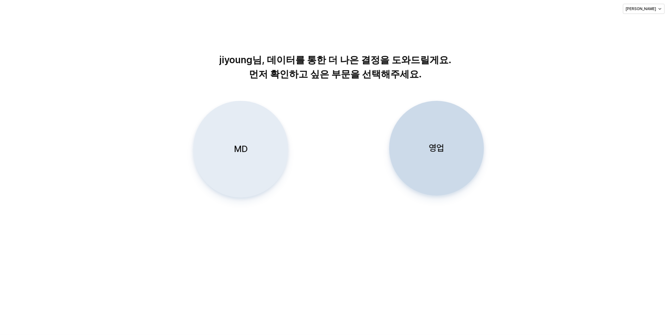
click at [258, 147] on div "MD" at bounding box center [240, 149] width 89 height 96
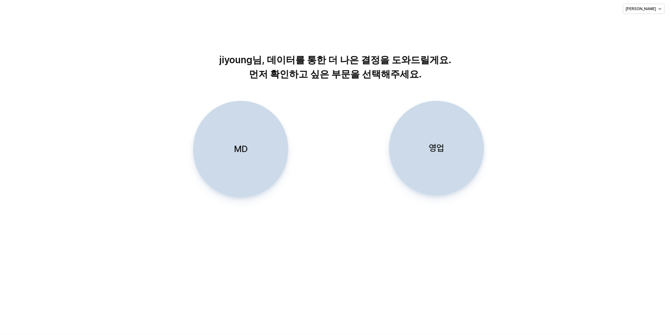
click at [241, 152] on p "MD" at bounding box center [241, 149] width 14 height 12
click at [244, 121] on div "MD" at bounding box center [240, 149] width 89 height 96
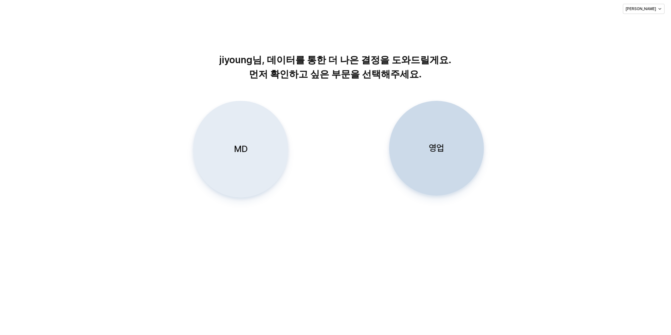
click at [239, 120] on div "MD" at bounding box center [240, 149] width 89 height 96
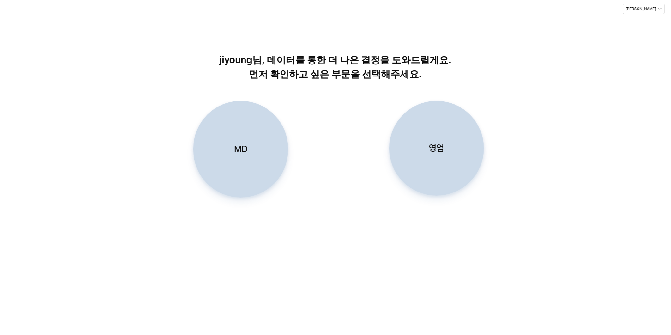
click at [439, 144] on p "영업" at bounding box center [436, 148] width 15 height 12
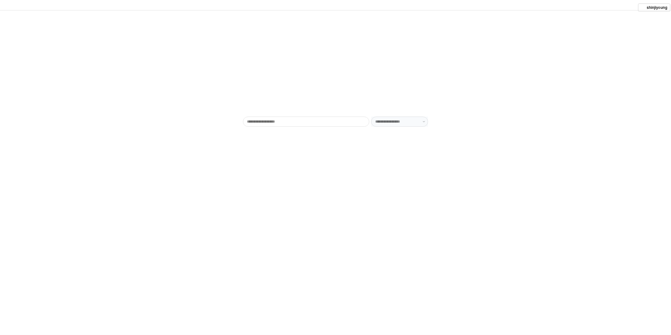
type input "******"
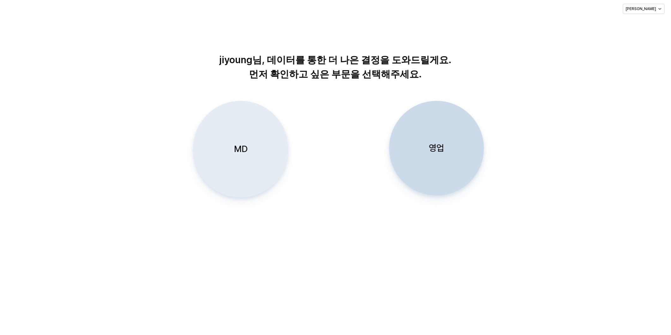
click at [248, 148] on p "MD" at bounding box center [241, 149] width 14 height 12
click at [240, 147] on p "MD" at bounding box center [241, 149] width 14 height 12
click at [259, 156] on div "MD" at bounding box center [240, 149] width 89 height 96
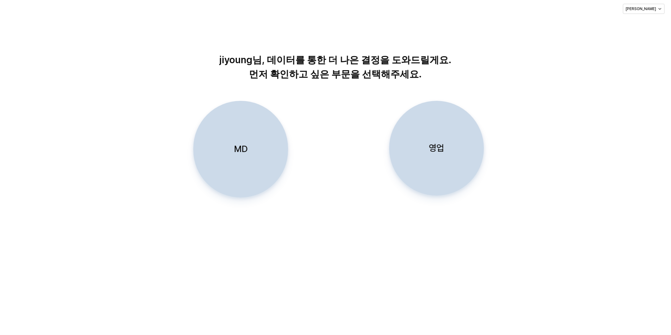
click at [254, 254] on div "jiyoung님, 데이터를 통한 더 나은 결정을 도와드릴게요. 먼저 확인하고 싶은 부문을 선택해주세요. MD 영업" at bounding box center [335, 176] width 671 height 317
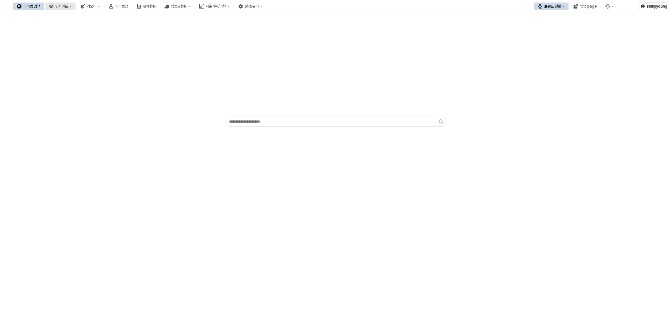
click at [76, 7] on button "인사이트" at bounding box center [60, 7] width 30 height 8
click at [99, 16] on div "주간 Best & Worst" at bounding box center [94, 17] width 34 height 5
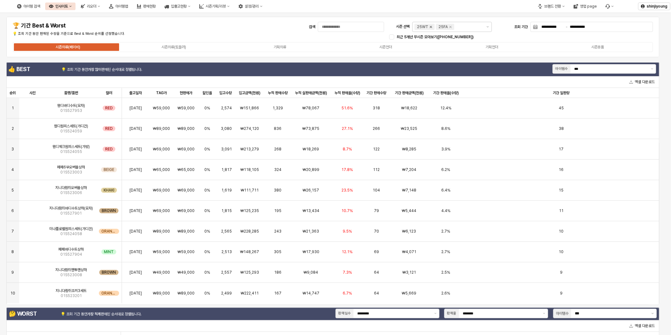
click at [429, 26] on icon "Remove 25WT" at bounding box center [431, 26] width 5 height 5
click at [171, 46] on div "시즌의류(토들러)" at bounding box center [174, 47] width 25 height 4
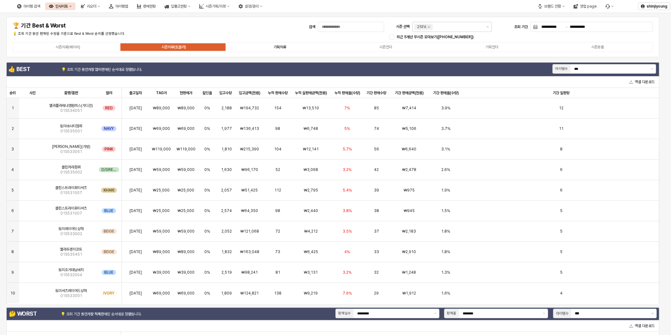
click at [279, 46] on div "기획의류" at bounding box center [280, 47] width 13 height 4
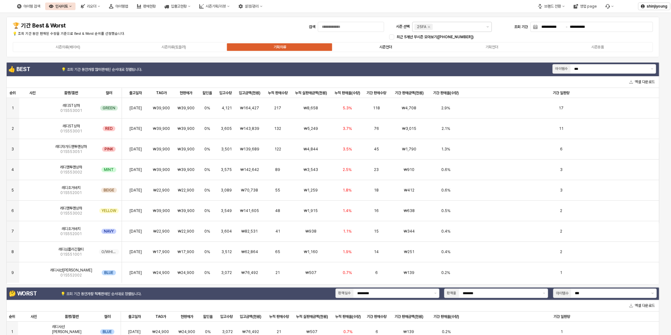
click at [393, 48] on label "시즌언더" at bounding box center [386, 47] width 106 height 6
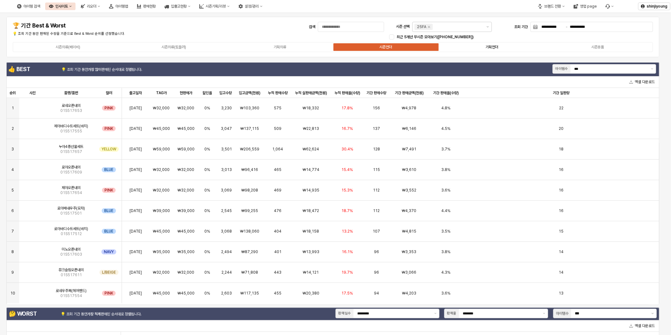
click at [493, 48] on div "기획언더" at bounding box center [492, 47] width 13 height 4
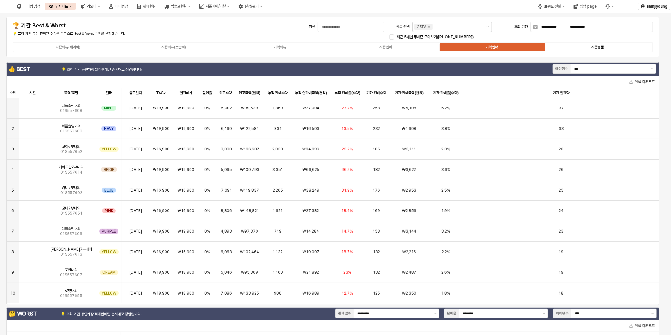
click at [601, 44] on label "시즌용품" at bounding box center [598, 47] width 106 height 6
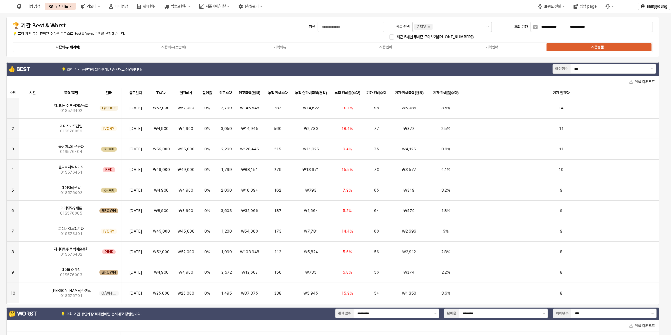
click at [63, 44] on label "시즌의류(베이비)" at bounding box center [68, 47] width 106 height 6
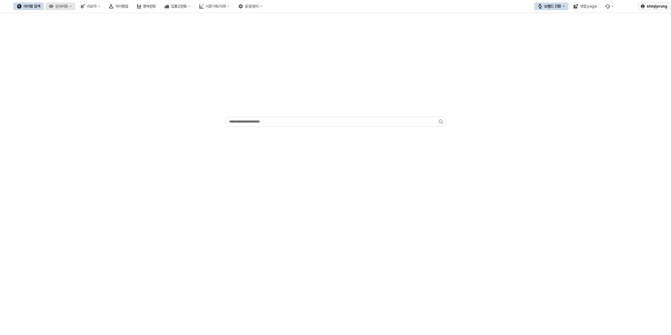
click at [52, 7] on circle "인사이트" at bounding box center [51, 6] width 1 height 1
click at [94, 51] on div "판매율 - 시즌" at bounding box center [94, 49] width 34 height 5
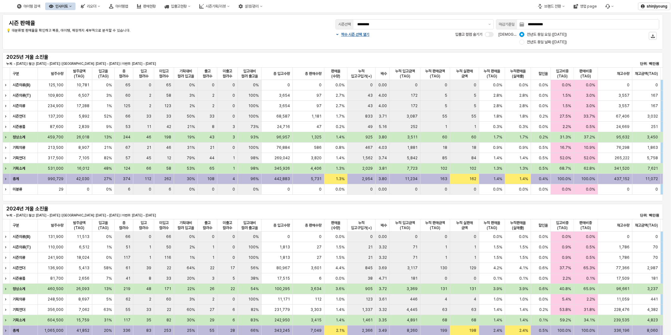
click at [326, 21] on div "**********" at bounding box center [332, 32] width 653 height 28
click at [266, 35] on div "**********" at bounding box center [332, 32] width 653 height 28
click at [488, 24] on button "제안 사항 표시" at bounding box center [490, 24] width 8 height 9
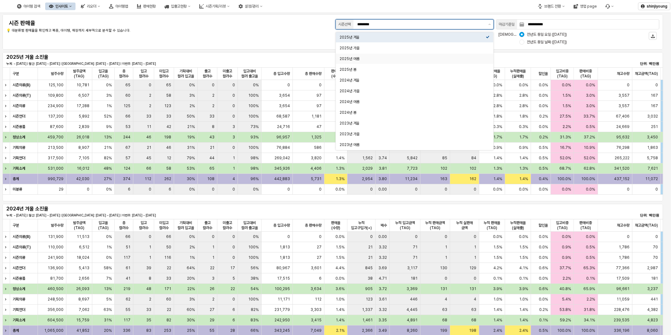
click at [403, 56] on div "2025년 여름" at bounding box center [413, 59] width 146 height 6
type input "********"
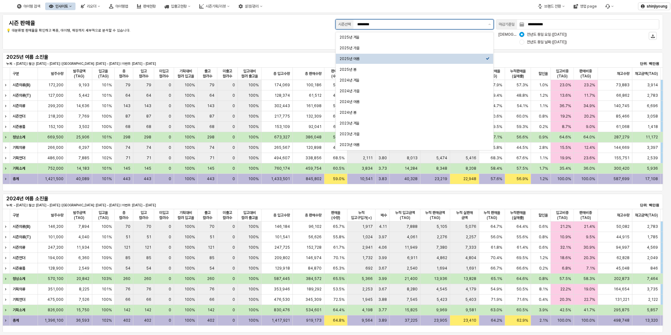
click at [357, 59] on div "2025년 여름" at bounding box center [413, 58] width 146 height 5
click at [237, 31] on p "💡 대분류별 판매율을 확인하고 복종, 아이템, 매장까지 세부적으로 분석할 수 있습니다." at bounding box center [142, 30] width 272 height 5
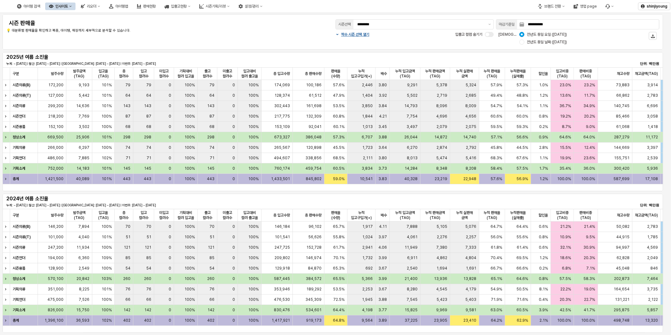
drag, startPoint x: 162, startPoint y: 193, endPoint x: 166, endPoint y: 191, distance: 4.4
click at [162, 193] on div "2024년 여름 소진율 누계: ~ 2024-08-09 | 월간: 2024-08-01 ~ 2024-08-09 | 지난주: 2024-07-28 ~…" at bounding box center [333, 264] width 666 height 142
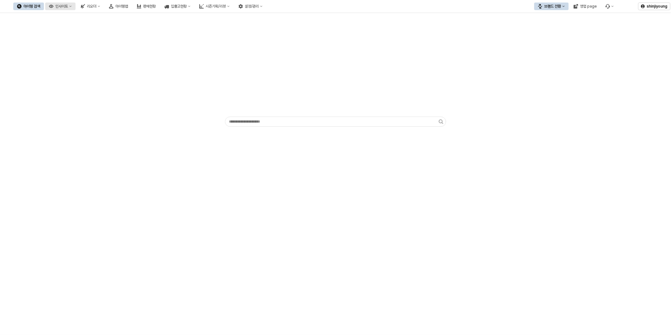
click at [68, 5] on div "인사이트" at bounding box center [61, 6] width 13 height 4
click at [89, 48] on div "판매율 - 시즌" at bounding box center [94, 49] width 34 height 5
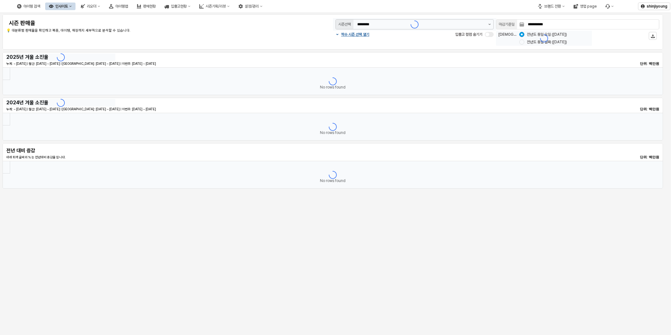
click at [489, 23] on div "App Frame" at bounding box center [414, 24] width 163 height 13
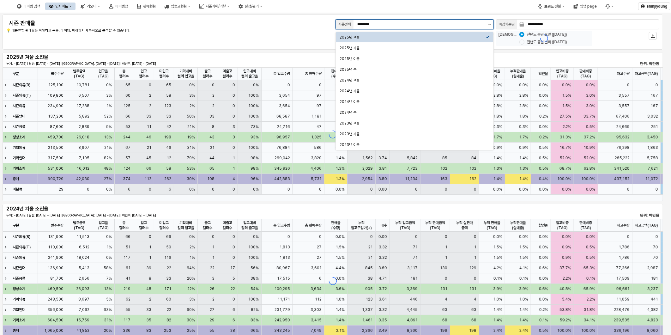
click at [491, 25] on button "제안 사항 표시" at bounding box center [490, 24] width 8 height 9
click at [372, 47] on div "2025년 가을" at bounding box center [413, 48] width 146 height 5
type input "********"
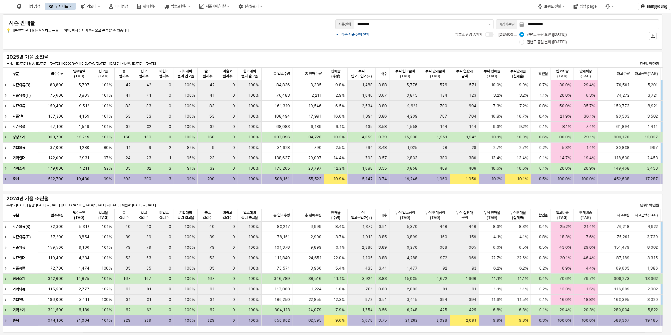
scroll to position [0, 309]
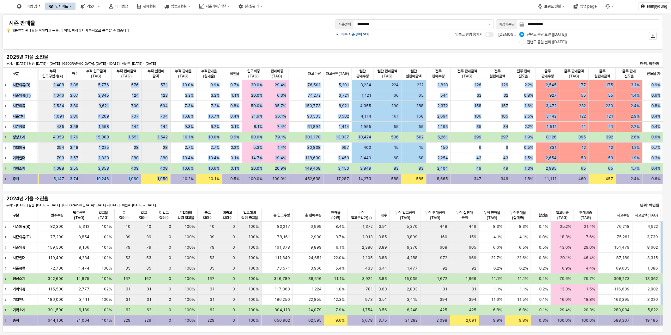
drag, startPoint x: 416, startPoint y: 192, endPoint x: 173, endPoint y: 190, distance: 243.1
click at [173, 190] on div "2025년 가을 소진율 누계: ~ 2025-08-09 | 월간: 2025-08-01 ~ 2025-08-09 | 지난주: 2025-07-27 ~…" at bounding box center [333, 122] width 666 height 142
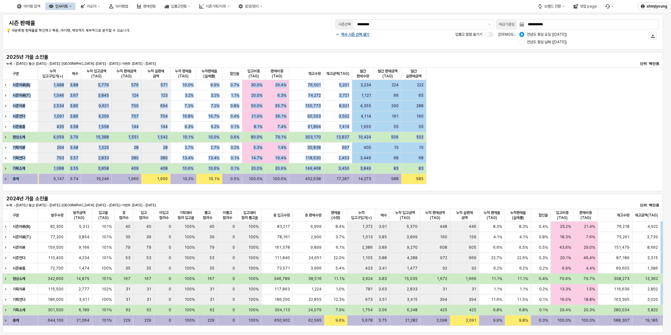
scroll to position [0, 0]
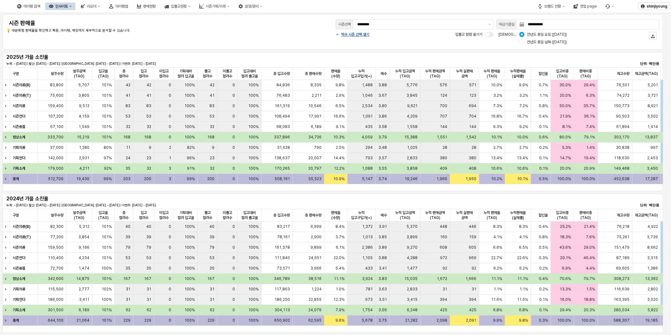
click at [288, 32] on div "**********" at bounding box center [332, 32] width 653 height 28
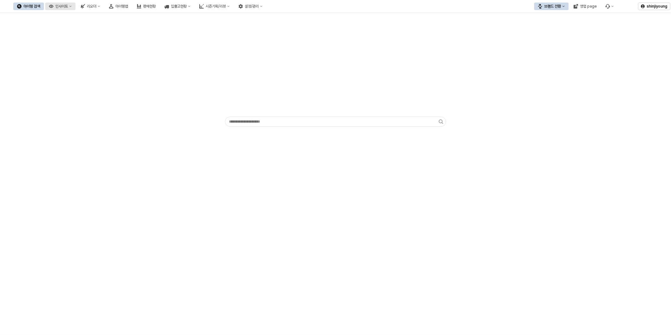
click at [76, 5] on button "인사이트" at bounding box center [60, 7] width 30 height 8
click at [89, 51] on div "판매율 - 시즌" at bounding box center [94, 49] width 34 height 5
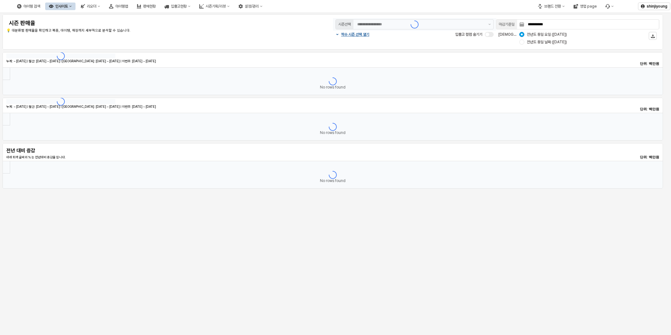
type input "********"
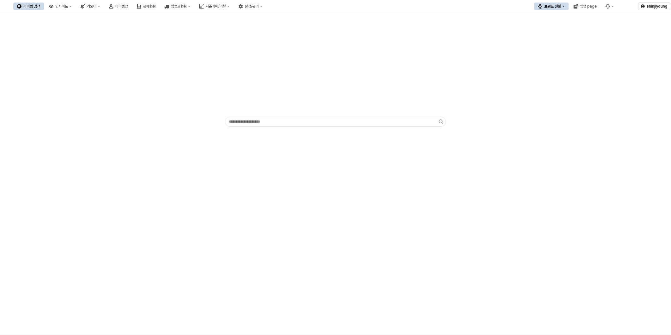
click at [199, 181] on div "App Frame" at bounding box center [335, 174] width 671 height 322
click at [593, 6] on div "영업 page" at bounding box center [588, 6] width 17 height 4
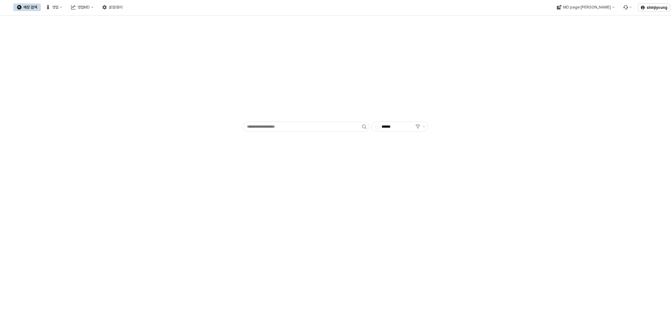
click at [260, 212] on div "- ******" at bounding box center [335, 175] width 671 height 320
drag, startPoint x: 478, startPoint y: 166, endPoint x: 452, endPoint y: 148, distance: 31.8
click at [477, 166] on div "- ******" at bounding box center [335, 175] width 671 height 320
click at [243, 242] on div "- ******" at bounding box center [335, 175] width 671 height 320
click at [120, 104] on div "- ******" at bounding box center [336, 75] width 664 height 114
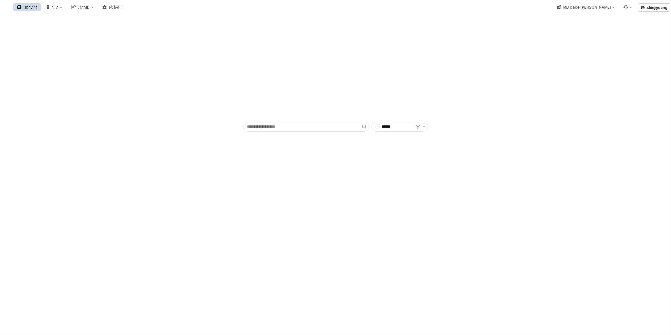
click at [160, 145] on div "- ******" at bounding box center [335, 84] width 671 height 138
click at [456, 207] on div "- ******" at bounding box center [335, 175] width 671 height 320
click at [168, 174] on div "- ******" at bounding box center [335, 175] width 671 height 320
click at [526, 183] on div "- ******" at bounding box center [335, 175] width 671 height 320
click at [79, 222] on div "- ******" at bounding box center [335, 175] width 671 height 320
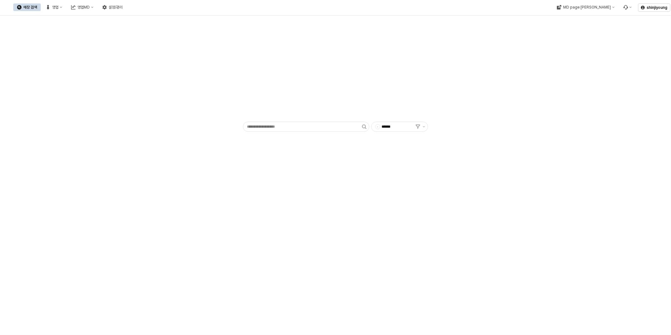
click at [417, 236] on div "- ******" at bounding box center [335, 175] width 671 height 320
click at [90, 6] on div "영업MD" at bounding box center [83, 7] width 12 height 4
click at [151, 38] on div "판매유형별 매출 현황" at bounding box center [150, 40] width 34 height 5
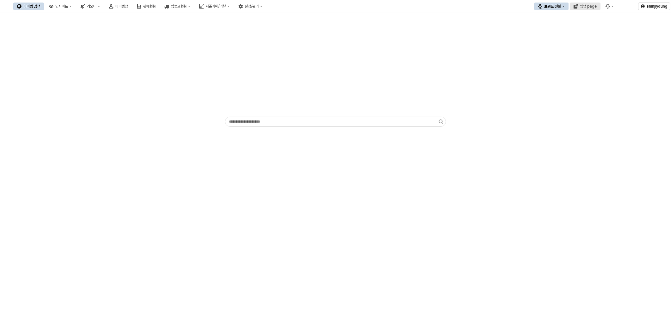
click at [592, 5] on div "영업 page" at bounding box center [588, 6] width 17 height 4
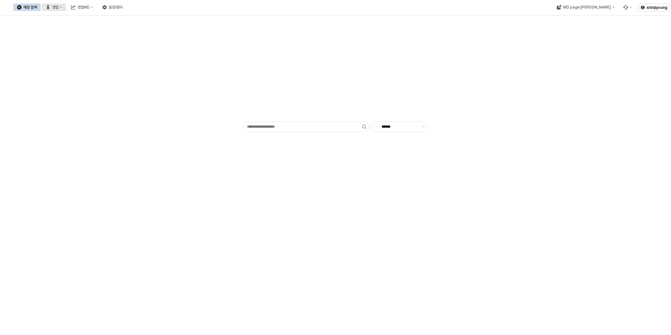
click at [58, 8] on div "영업" at bounding box center [55, 7] width 6 height 4
click at [119, 16] on div "목표매출 달성현황" at bounding box center [125, 18] width 34 height 5
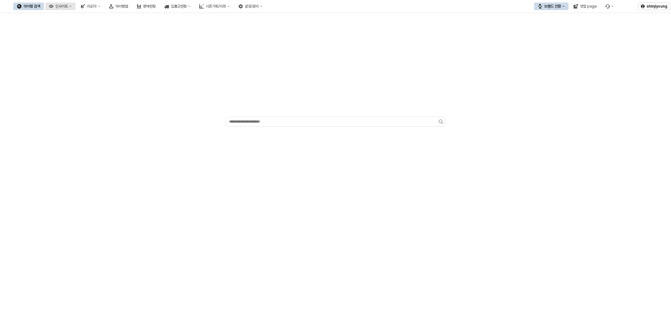
click at [76, 8] on button "인사이트" at bounding box center [60, 7] width 30 height 8
click at [94, 17] on div "주간 Best & Worst" at bounding box center [94, 17] width 34 height 5
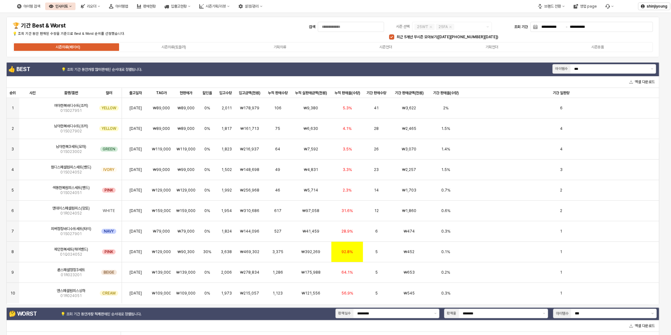
click at [391, 43] on div "시즌의류(베이비) 시즌의류(토들러) 기획의류 시즌언더 기획언더 시즌용품" at bounding box center [333, 47] width 641 height 10
click at [391, 45] on div "시즌언더" at bounding box center [386, 47] width 13 height 4
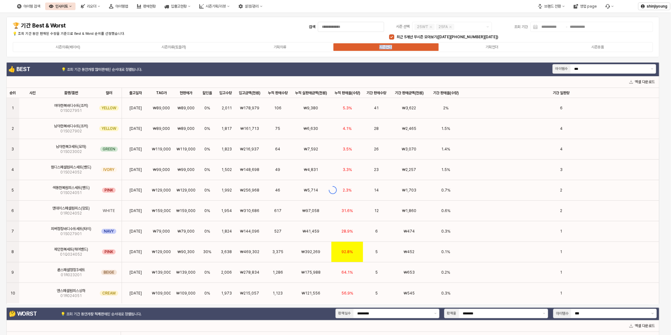
drag, startPoint x: 391, startPoint y: 44, endPoint x: 383, endPoint y: 48, distance: 8.9
click at [383, 48] on div "시즌언더" at bounding box center [386, 47] width 13 height 4
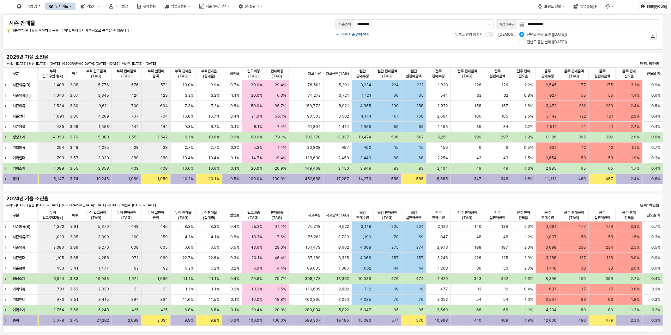
scroll to position [0, 316]
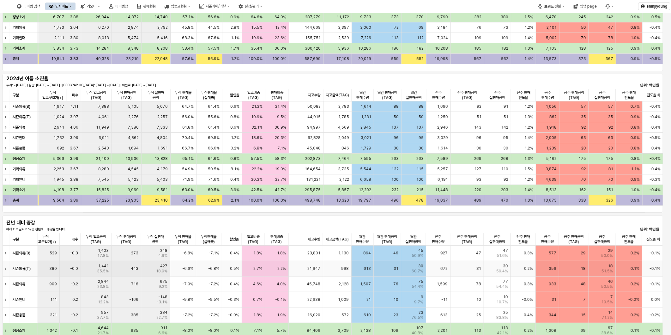
scroll to position [93, 0]
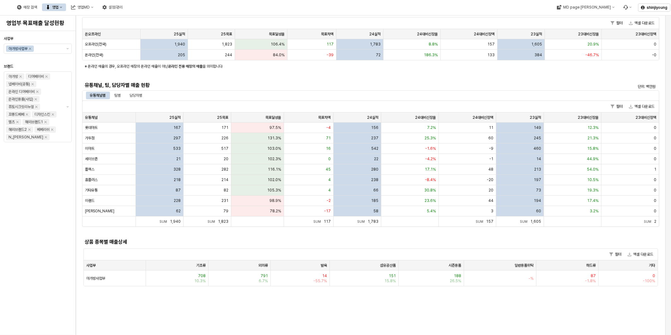
scroll to position [140, 0]
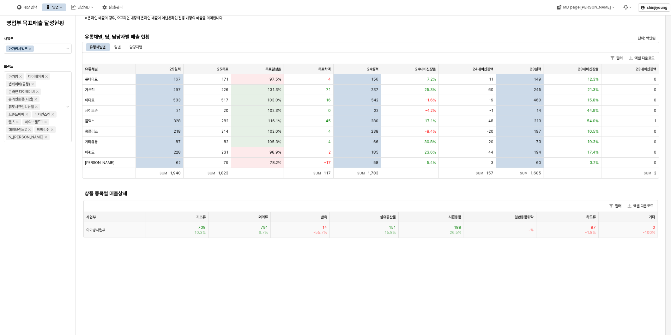
click at [317, 229] on div "14 -55.7%" at bounding box center [300, 229] width 59 height 15
click at [323, 230] on span "-55.7%" at bounding box center [321, 232] width 14 height 5
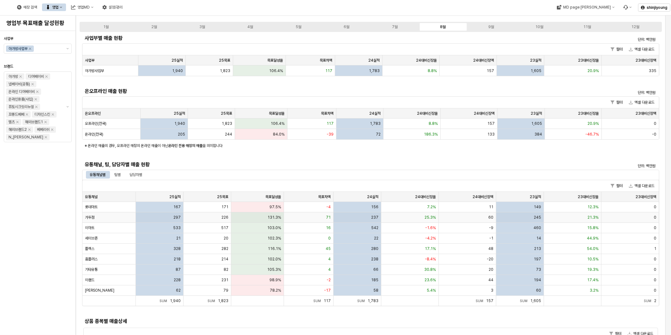
scroll to position [0, 0]
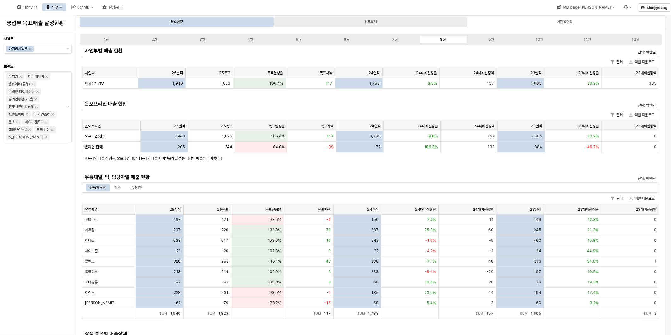
click at [366, 20] on div "연도요약" at bounding box center [371, 22] width 13 height 8
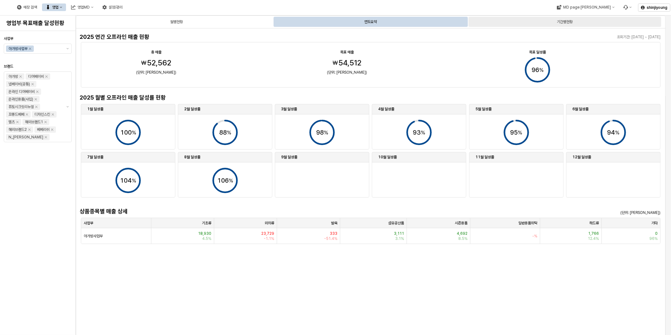
click at [561, 22] on div "기간별현황" at bounding box center [565, 22] width 16 height 8
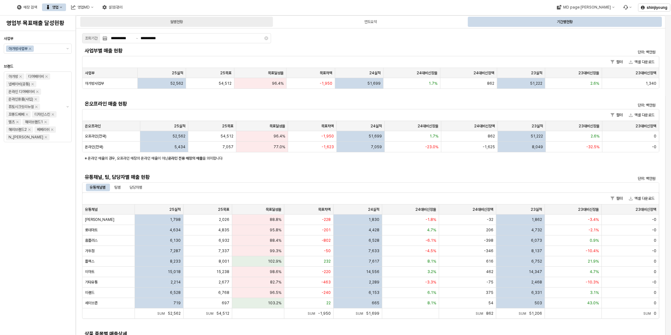
click at [165, 24] on div "월별현황" at bounding box center [176, 22] width 193 height 10
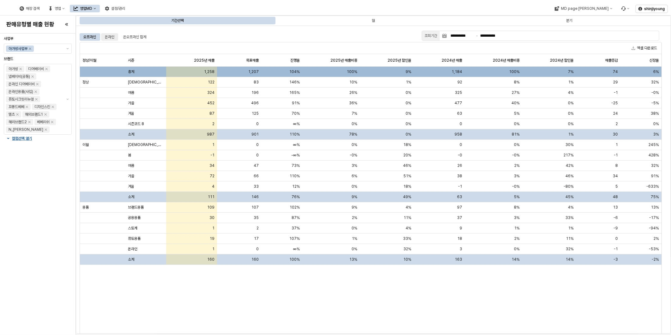
click at [108, 38] on div "온라인" at bounding box center [109, 37] width 9 height 8
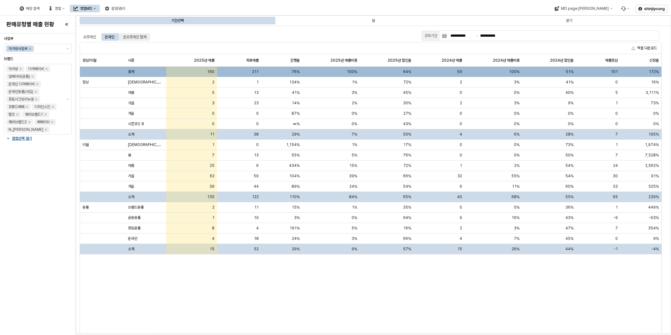
click at [138, 36] on div "온오프라인 합계" at bounding box center [134, 37] width 23 height 8
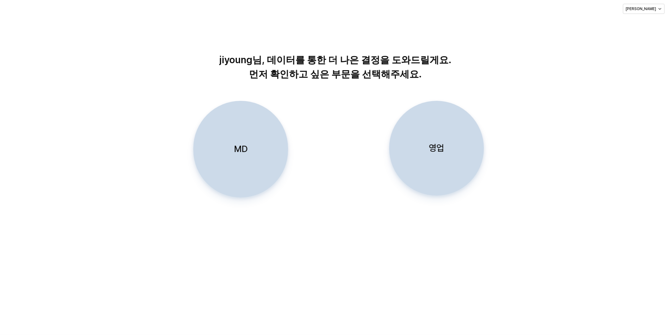
click at [224, 143] on div "MD" at bounding box center [240, 149] width 89 height 96
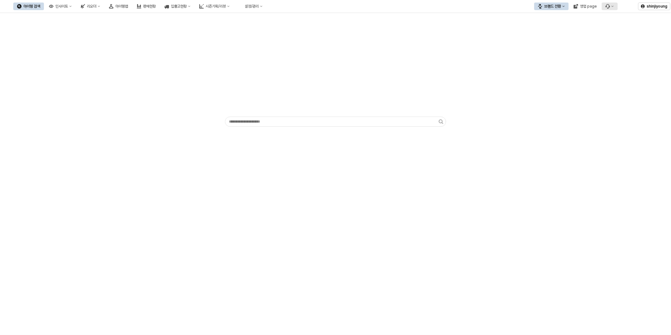
click at [610, 4] on icon "버그 제보 및 기능 개선 요청" at bounding box center [608, 6] width 4 height 4
click at [622, 18] on div "버그 제보/개선 요청" at bounding box center [628, 17] width 34 height 5
click at [195, 62] on div "App Frame" at bounding box center [336, 70] width 664 height 111
click at [556, 6] on div "브랜드 전환" at bounding box center [553, 6] width 17 height 4
click at [552, 40] on div "디즈니" at bounding box center [558, 39] width 39 height 5
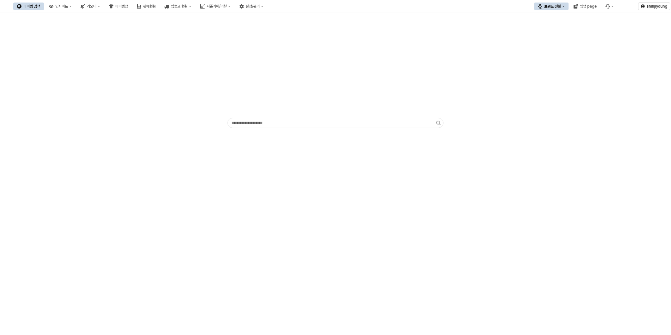
click at [163, 148] on div "App Frame" at bounding box center [335, 82] width 671 height 138
click at [111, 157] on div "App Frame" at bounding box center [335, 174] width 671 height 322
click at [304, 204] on div "App Frame" at bounding box center [335, 174] width 671 height 322
click at [144, 68] on div "App Frame" at bounding box center [336, 72] width 664 height 114
drag, startPoint x: 172, startPoint y: 222, endPoint x: 181, endPoint y: 218, distance: 9.4
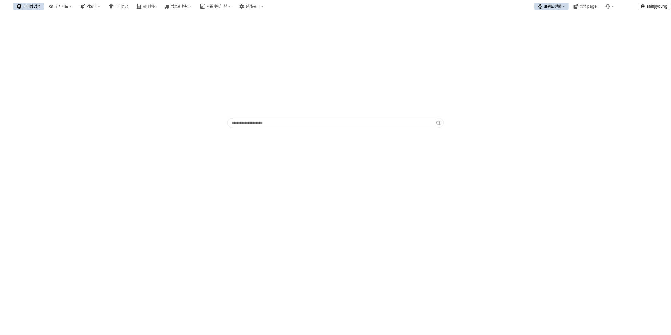
click at [172, 222] on div "App Frame" at bounding box center [335, 174] width 671 height 322
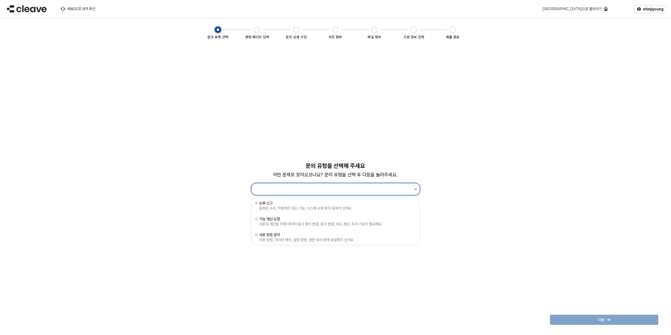
click at [414, 188] on icon "제안 사항 표시" at bounding box center [415, 189] width 3 height 2
click at [299, 211] on div "잘못된 수치, 작동하지 않는 기능, 시스템 오류 등의 문제가 있어요" at bounding box center [335, 208] width 153 height 5
type input "*****"
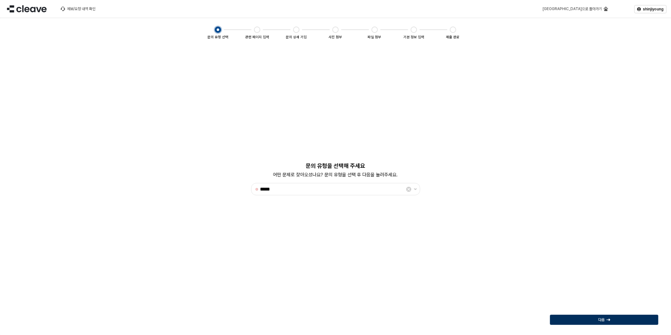
click at [605, 321] on div "다음" at bounding box center [604, 319] width 103 height 9
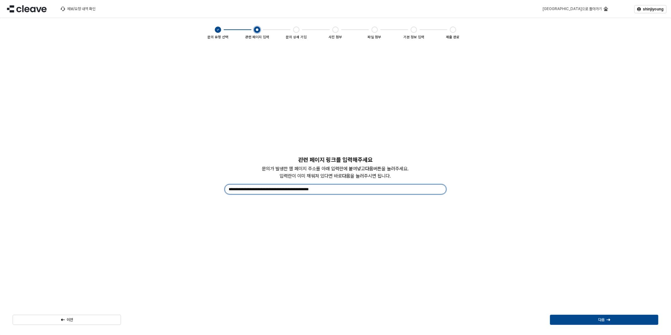
drag, startPoint x: 342, startPoint y: 189, endPoint x: 218, endPoint y: 188, distance: 123.9
click at [218, 188] on div "**********" at bounding box center [335, 178] width 651 height 47
paste input "App Frame"
type input "**********"
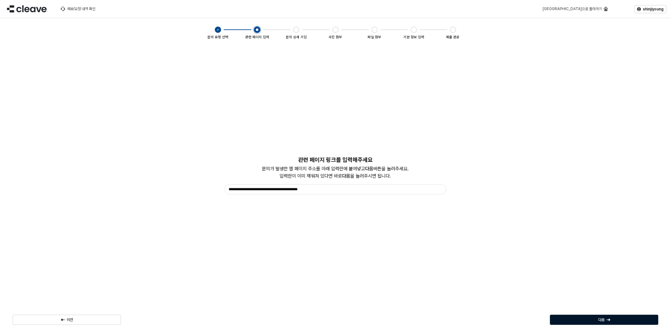
click at [633, 321] on div "다음" at bounding box center [604, 319] width 103 height 9
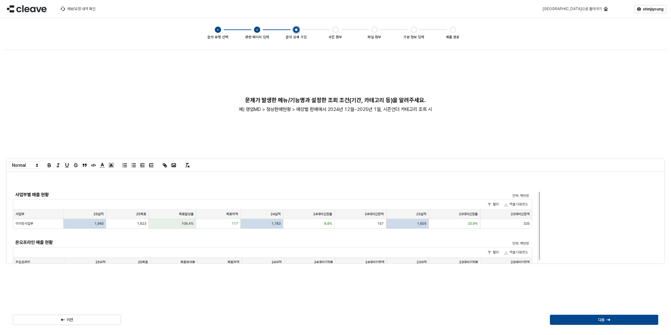
click at [26, 178] on p "App Frame" at bounding box center [332, 178] width 643 height 5
drag, startPoint x: 34, startPoint y: 178, endPoint x: 0, endPoint y: 179, distance: 33.5
click at [2, 178] on div "**********" at bounding box center [335, 189] width 671 height 292
click at [115, 180] on p "**********" at bounding box center [330, 178] width 638 height 5
click at [614, 321] on div "다음" at bounding box center [604, 319] width 103 height 9
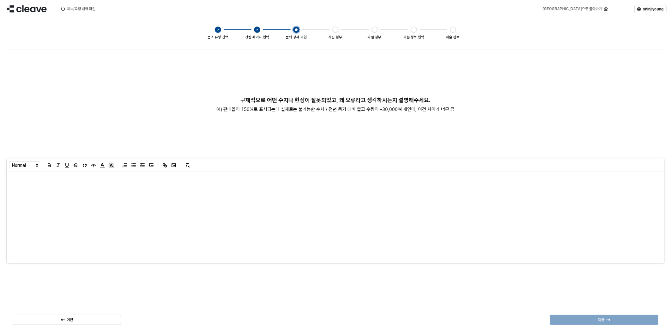
click at [36, 194] on div "App Frame" at bounding box center [336, 217] width 658 height 91
paste div "App Frame"
drag, startPoint x: 66, startPoint y: 182, endPoint x: -2, endPoint y: 181, distance: 67.3
click at [0, 181] on html "Skip to main content 제보/요청 내역 확인 메인으로 돌아가기 shinjiyoung 문의 유형 선택 관련 페이지 입력 문의 상세…" at bounding box center [335, 167] width 671 height 335
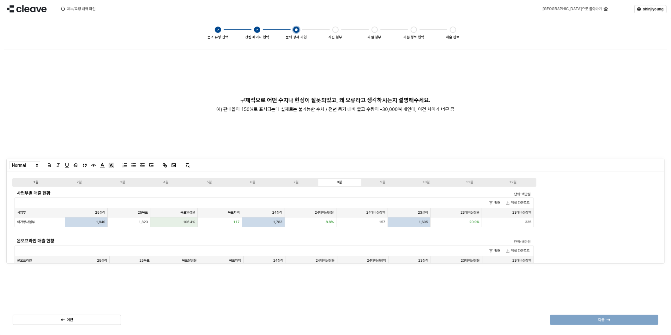
scroll to position [171, 0]
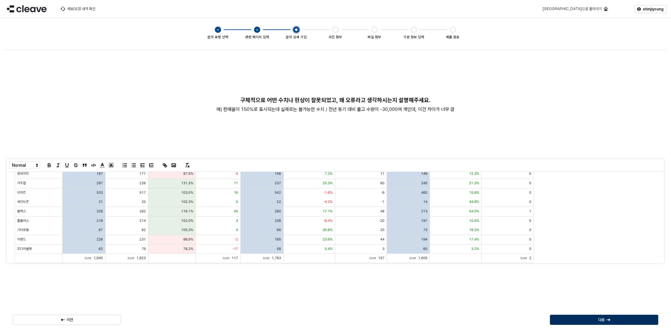
click at [609, 321] on icon "App Frame" at bounding box center [609, 320] width 4 height 4
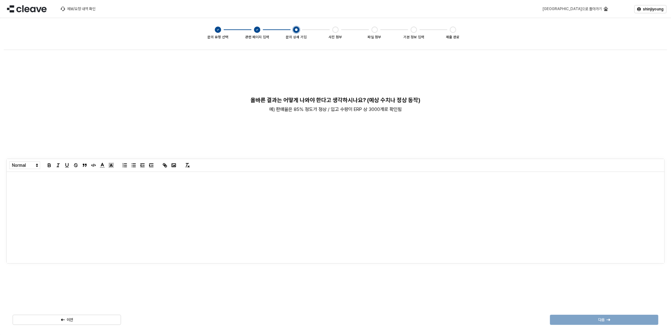
click at [33, 187] on div "App Frame" at bounding box center [336, 217] width 658 height 91
click at [612, 320] on div "다음" at bounding box center [604, 319] width 103 height 9
click at [29, 185] on div "App Frame" at bounding box center [336, 217] width 658 height 91
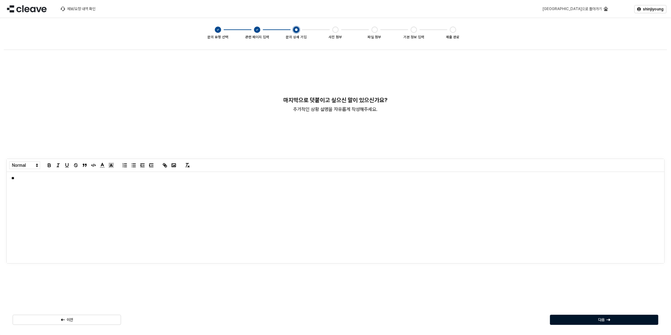
click at [594, 315] on div "다음" at bounding box center [604, 319] width 103 height 9
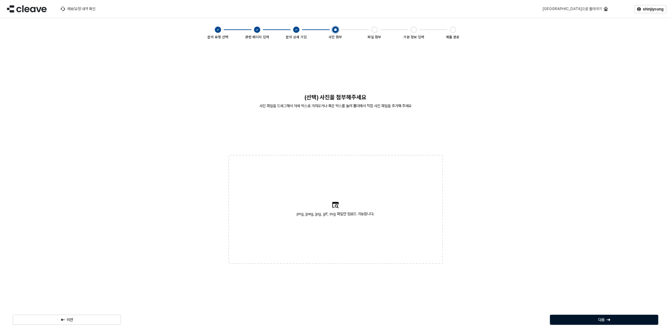
click at [598, 319] on p "다음" at bounding box center [601, 319] width 6 height 5
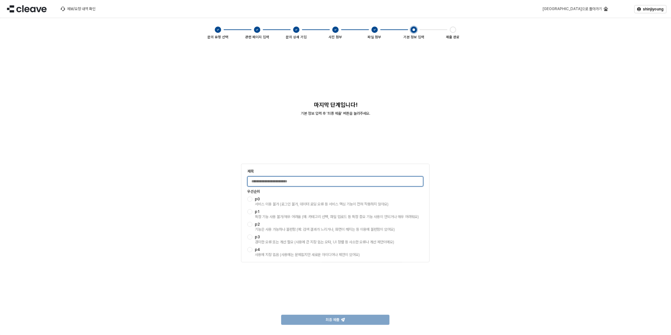
click at [262, 182] on input "제목" at bounding box center [335, 181] width 175 height 9
type input "**********"
click at [256, 224] on span "p2" at bounding box center [257, 224] width 5 height 4
drag, startPoint x: 256, startPoint y: 224, endPoint x: 250, endPoint y: 227, distance: 6.8
click at [250, 227] on label "p2 기능은 사용 가능하나 불편함 (예: 검색 결과가 느리거나, 화면이 깨지는 등 이용에 불편함이 있어요)" at bounding box center [336, 227] width 176 height 10
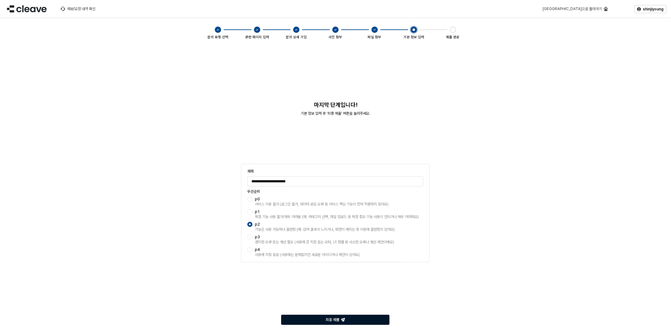
click at [345, 318] on icon "App Frame" at bounding box center [343, 320] width 4 height 4
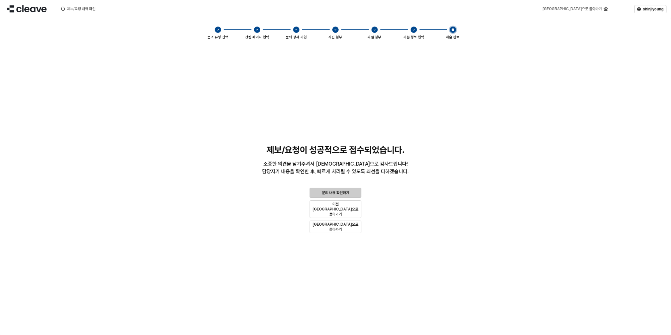
click at [340, 195] on p "문의 내용 확인하기" at bounding box center [335, 192] width 27 height 5
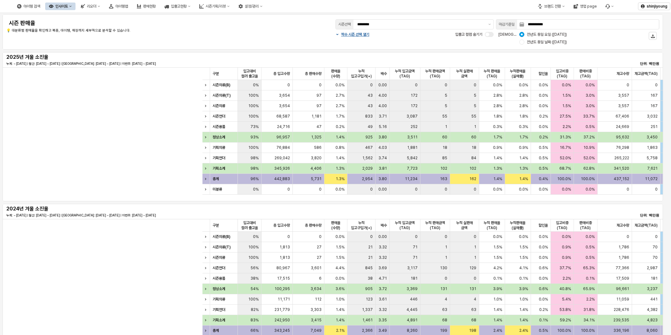
scroll to position [0, 316]
